Goal: Task Accomplishment & Management: Use online tool/utility

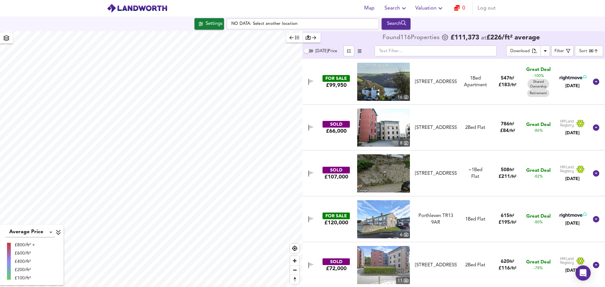
checkbox input "false"
checkbox input "true"
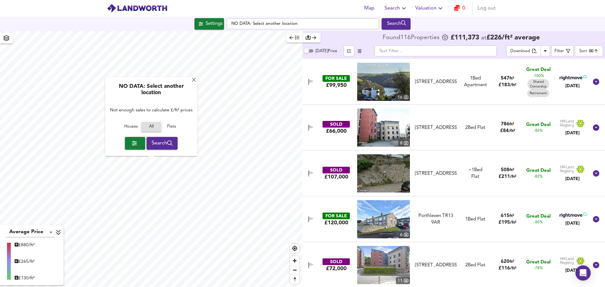
click at [394, 86] on img at bounding box center [383, 82] width 53 height 38
click at [397, 9] on span "Search" at bounding box center [396, 8] width 23 height 9
click at [401, 35] on li "Search History" at bounding box center [396, 34] width 63 height 11
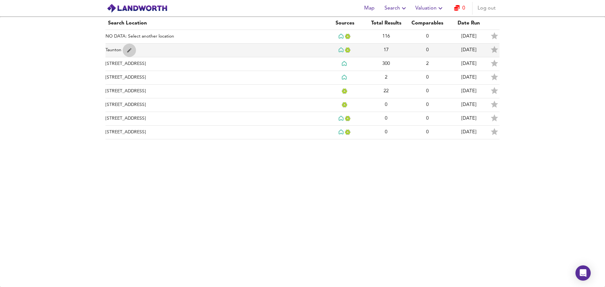
click at [128, 52] on icon "simple table" at bounding box center [130, 50] width 6 height 6
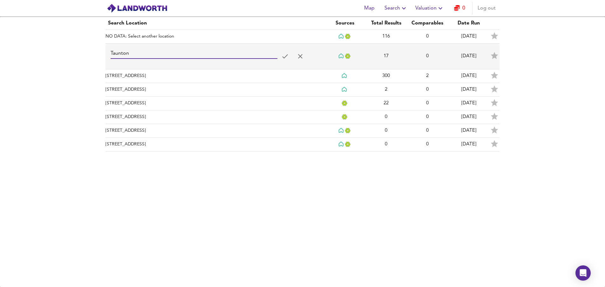
click at [128, 52] on input "Taunton" at bounding box center [194, 54] width 167 height 10
click at [79, 63] on div "Search Location Sources Total Results Comparables Date Run NO DATA: Select anot…" at bounding box center [302, 152] width 605 height 270
